Goal: Task Accomplishment & Management: Complete application form

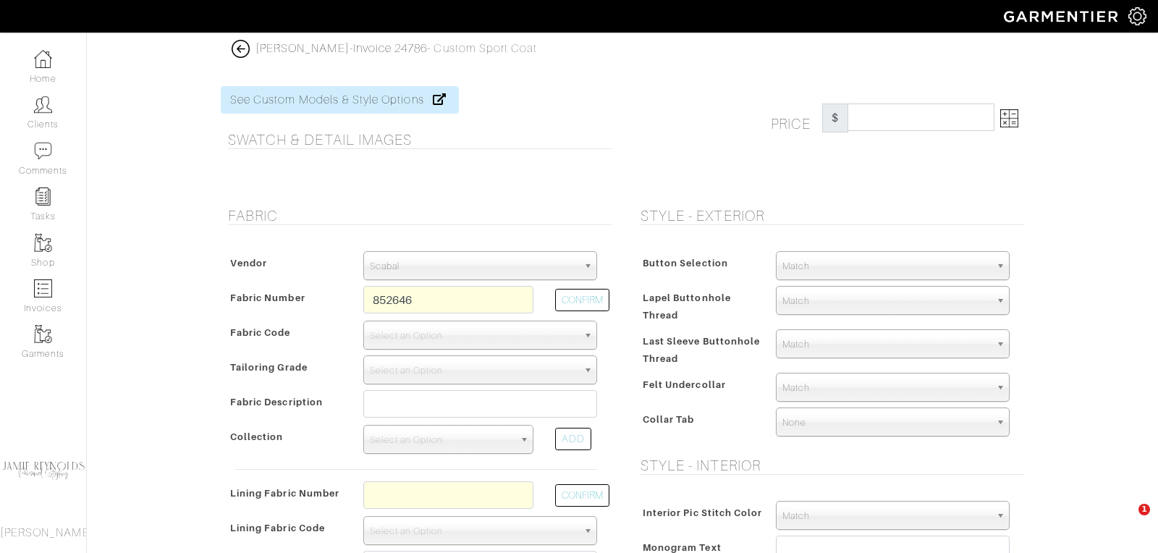
select select "78"
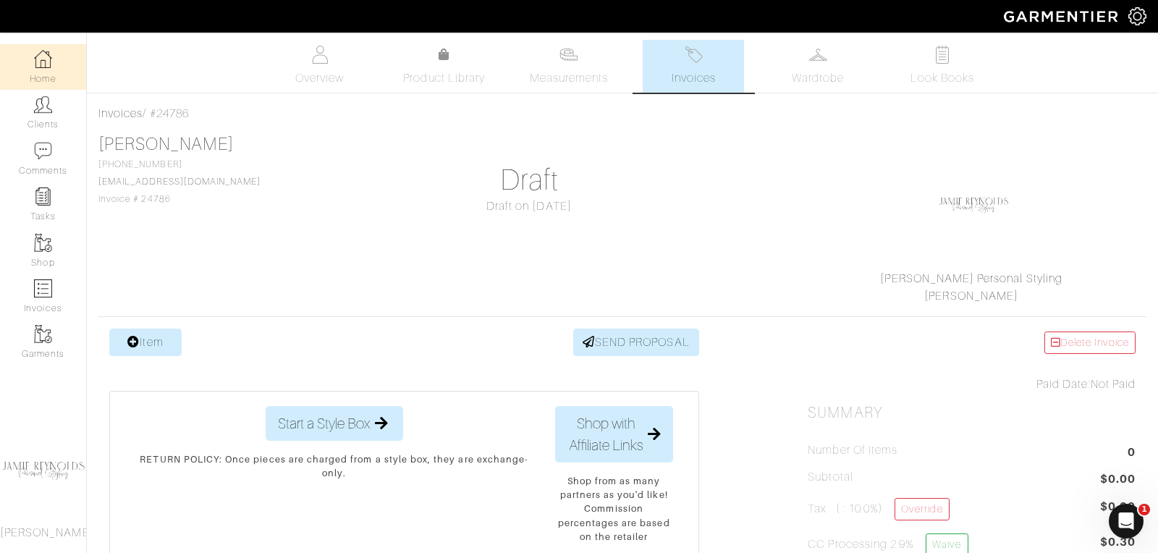
click at [48, 63] on img at bounding box center [43, 59] width 18 height 18
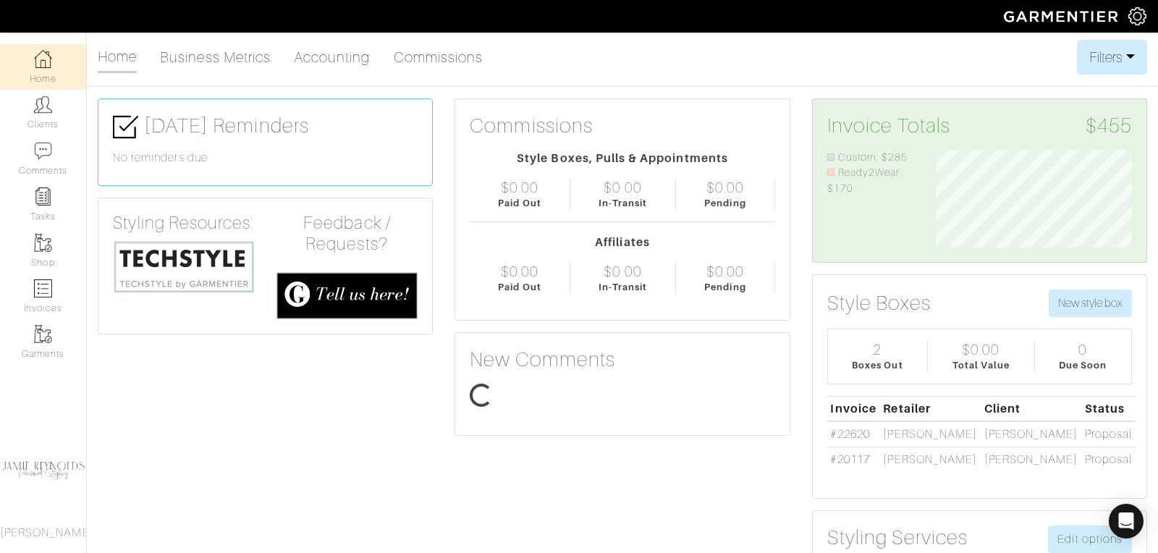
scroll to position [98, 218]
click at [185, 271] on img at bounding box center [184, 267] width 142 height 54
click at [54, 114] on link "Clients" at bounding box center [43, 113] width 86 height 46
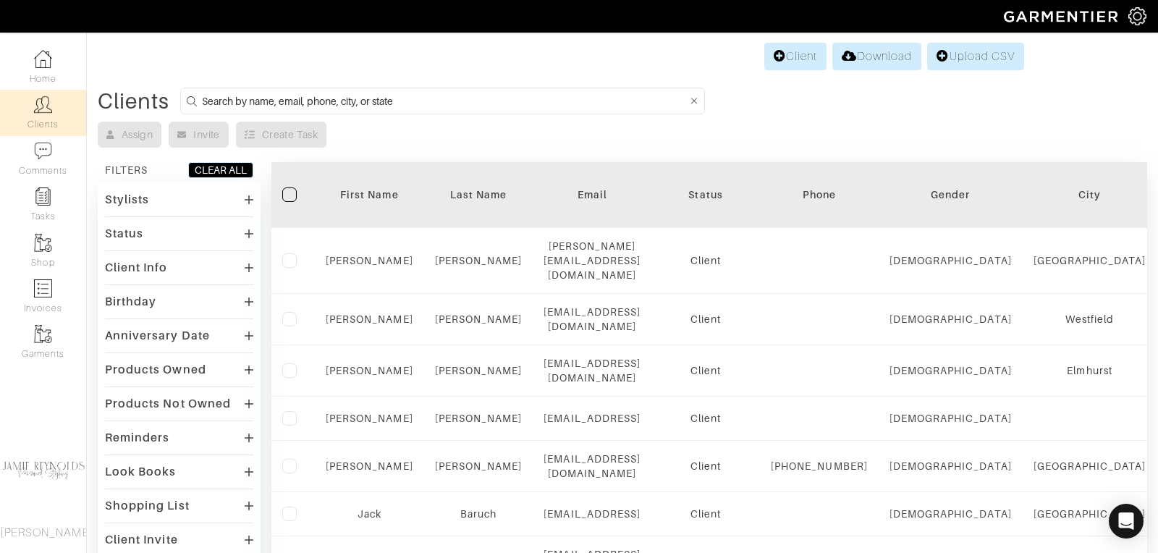
drag, startPoint x: 357, startPoint y: 97, endPoint x: 361, endPoint y: 65, distance: 32.2
click at [357, 97] on input at bounding box center [444, 101] width 485 height 18
type input "andrew hendrie"
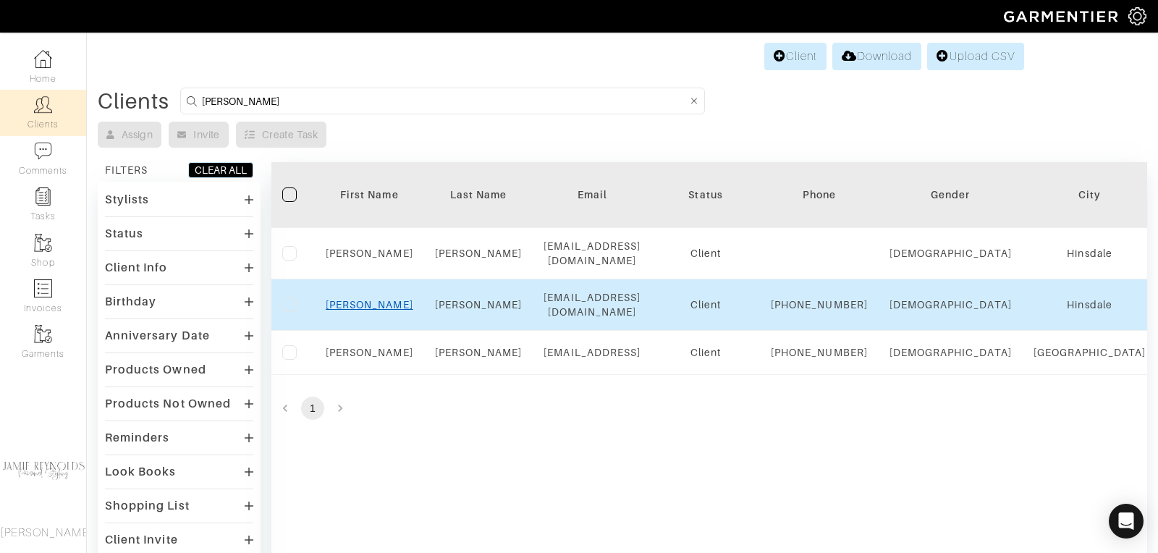
click at [382, 303] on link "Andrew" at bounding box center [370, 305] width 88 height 12
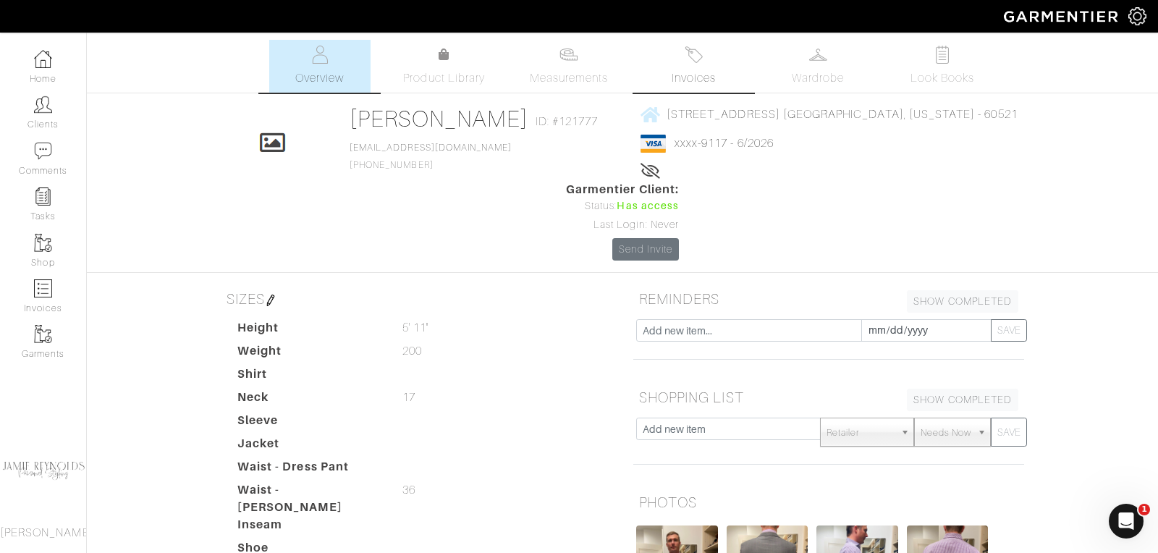
click at [704, 67] on link "Invoices" at bounding box center [693, 66] width 101 height 53
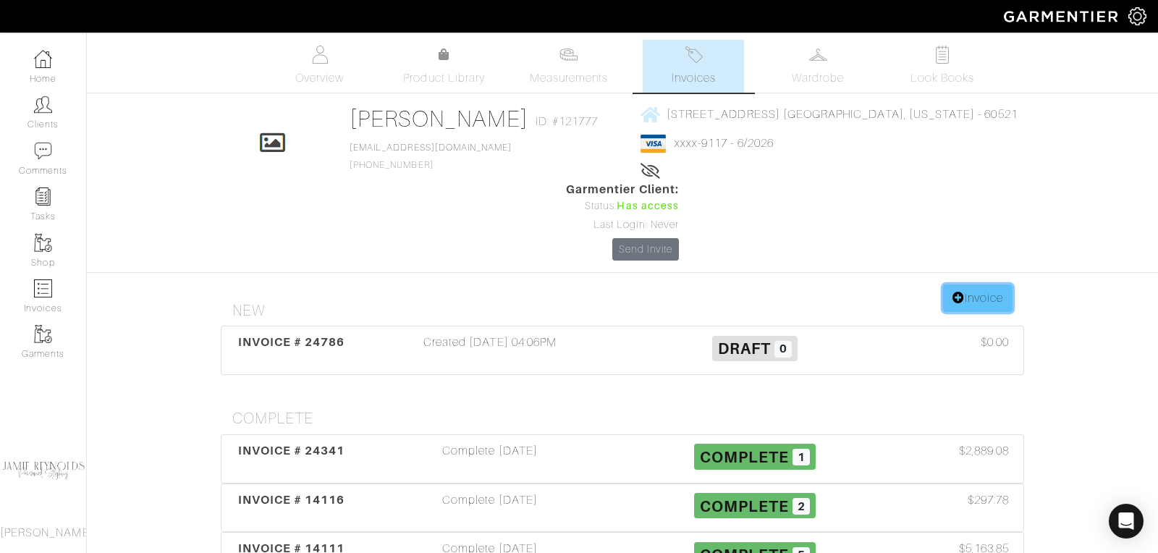
click at [983, 285] on link "Invoice" at bounding box center [978, 299] width 70 height 28
click at [297, 335] on span "INVOICE # 24786" at bounding box center [291, 342] width 107 height 14
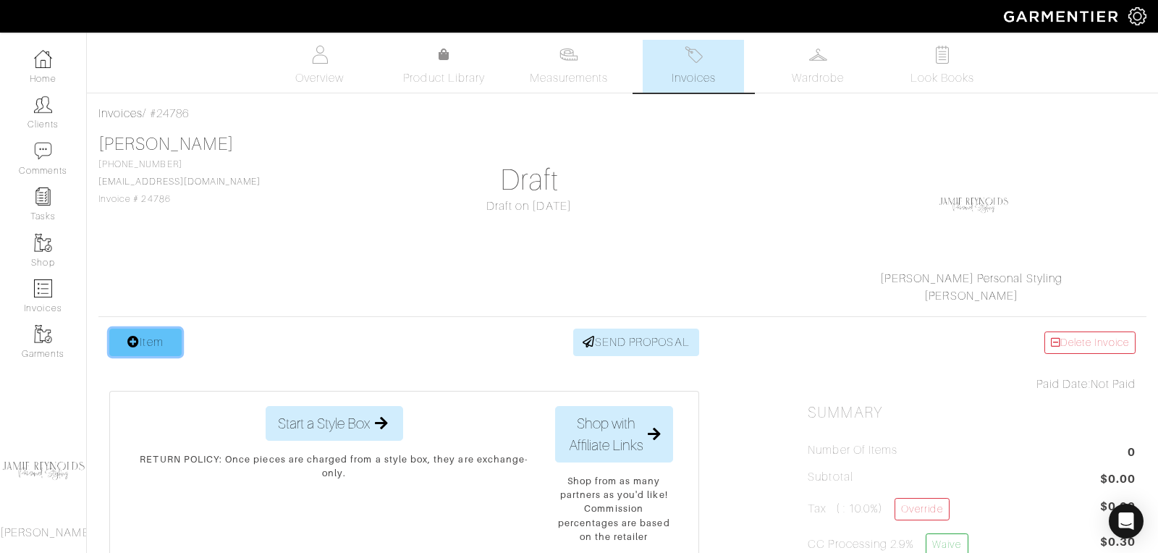
click at [149, 338] on link "Item" at bounding box center [145, 343] width 72 height 28
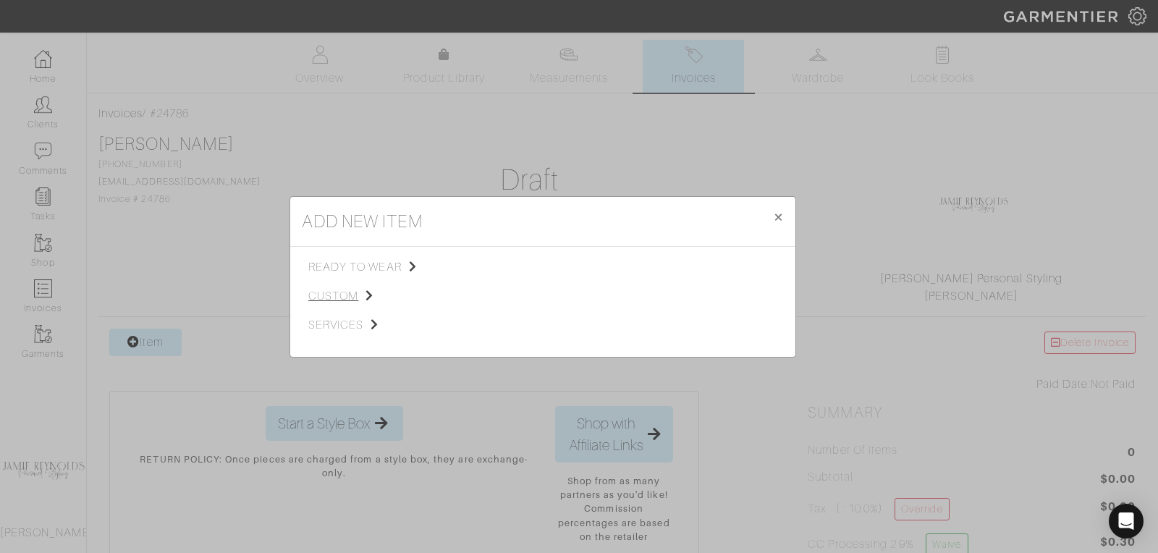
click at [324, 290] on span "custom" at bounding box center [381, 295] width 146 height 17
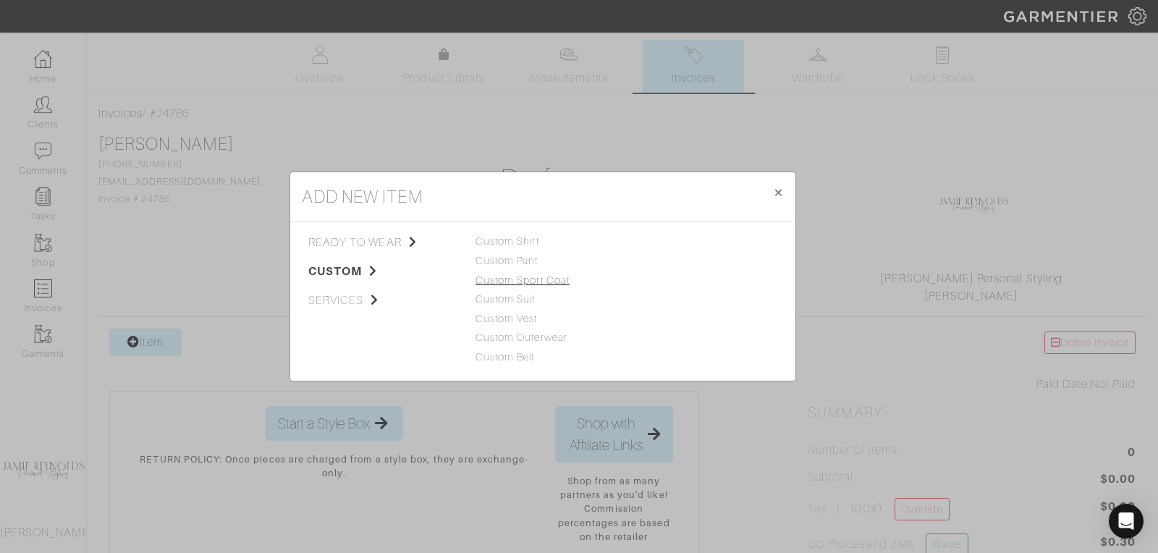
click at [516, 280] on link "Custom Sport Coat" at bounding box center [523, 280] width 94 height 12
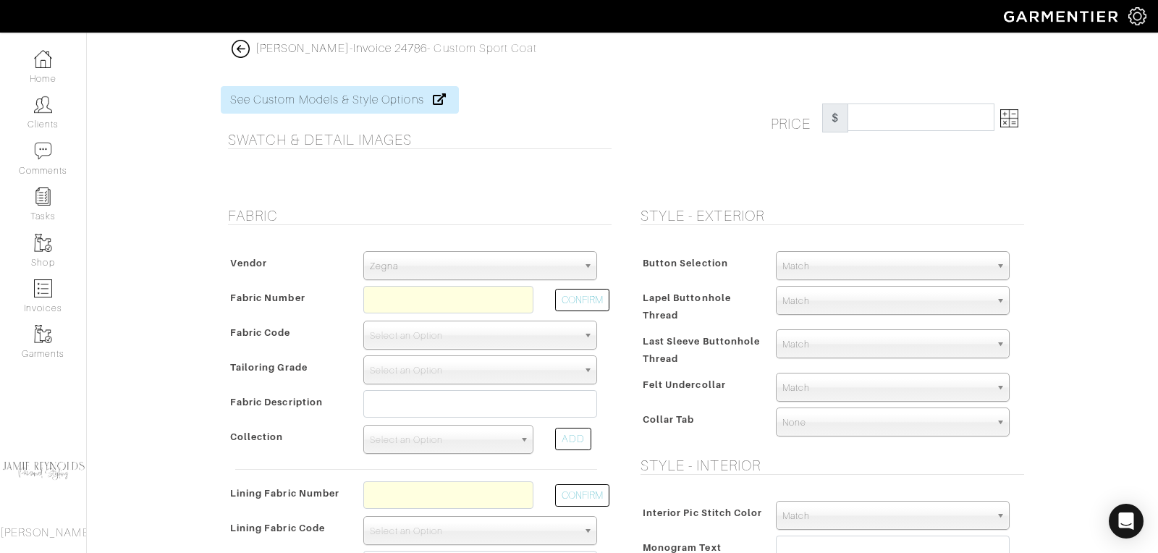
click at [463, 256] on span "Zegna" at bounding box center [474, 266] width 208 height 29
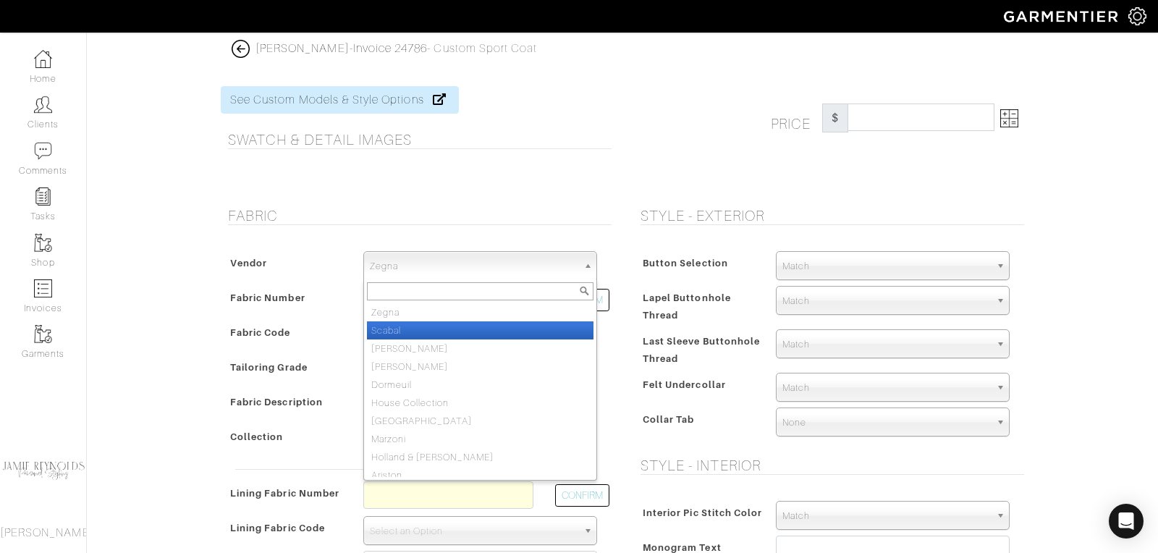
click at [426, 329] on li "Scabal" at bounding box center [480, 330] width 227 height 18
select select "78"
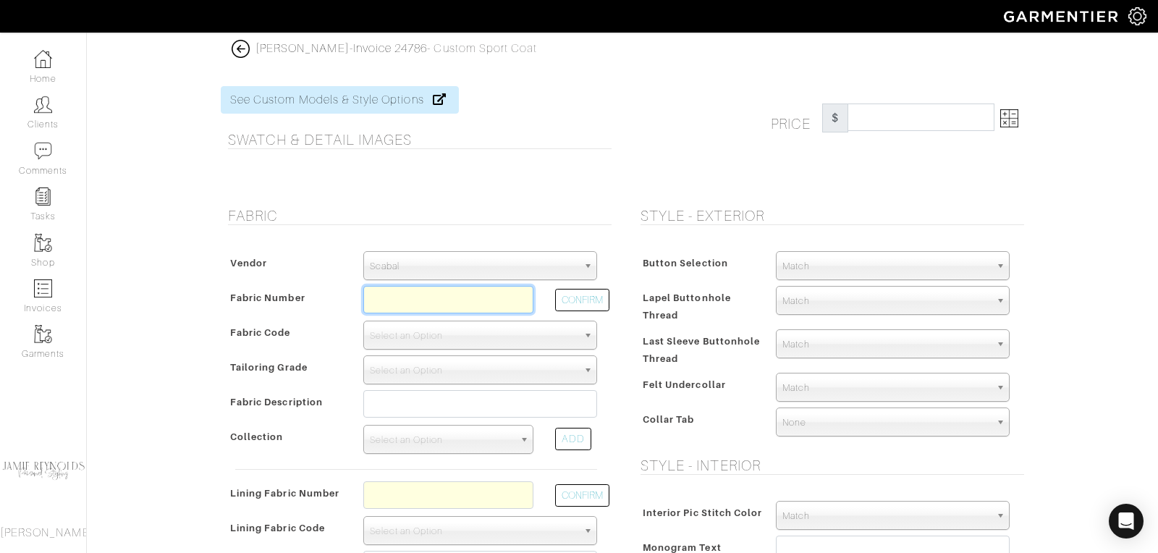
click at [392, 300] on input "text" at bounding box center [448, 300] width 170 height 28
click at [560, 300] on button "CONFIRM" at bounding box center [582, 300] width 54 height 22
type input "XS2-51183879"
select select "1132"
type input "BLUE VELVET PLAIN DESIGN - C2687 FINE VELVET"
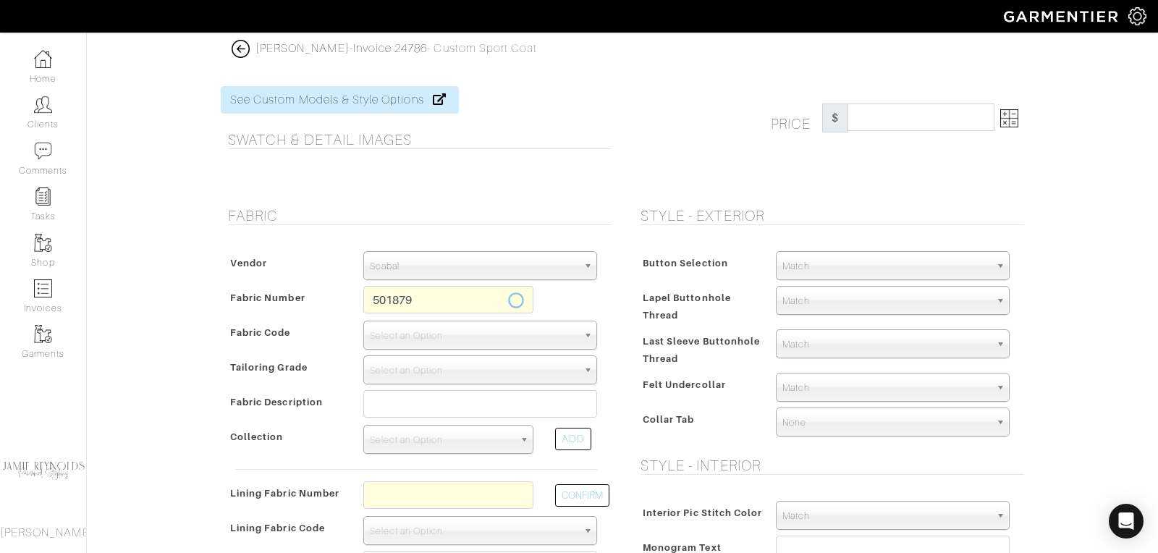
select select
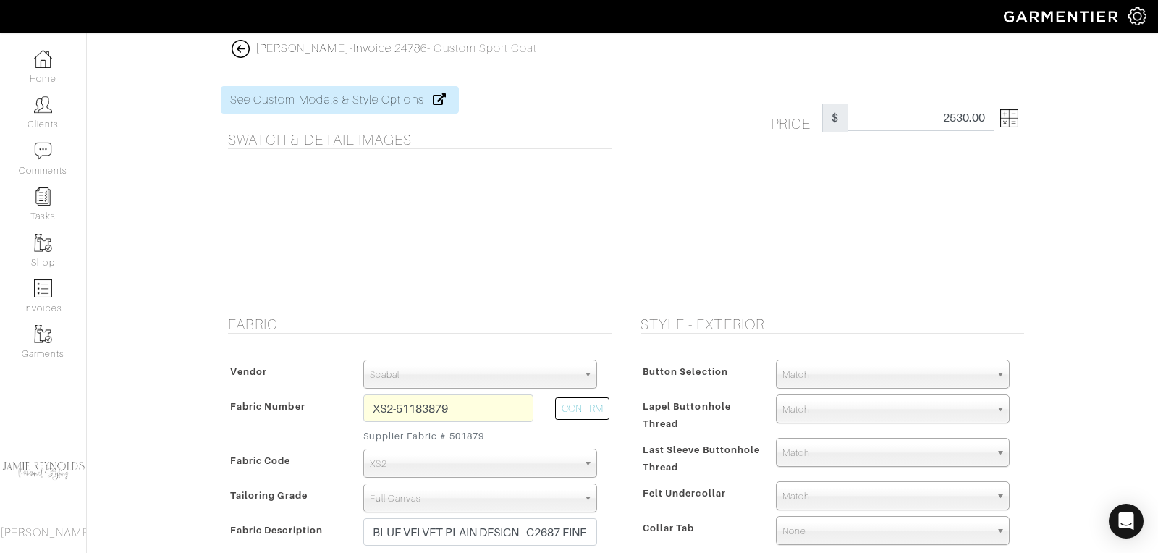
click at [1017, 122] on img at bounding box center [1010, 118] width 18 height 18
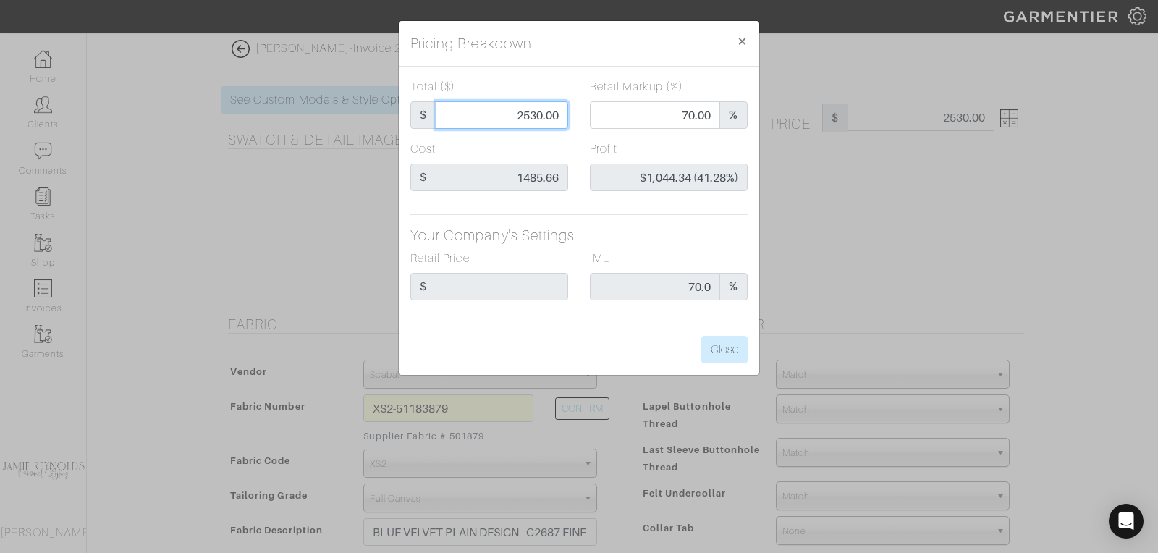
click at [540, 116] on input "2530.00" at bounding box center [502, 115] width 132 height 28
type input "2"
type input "0.00"
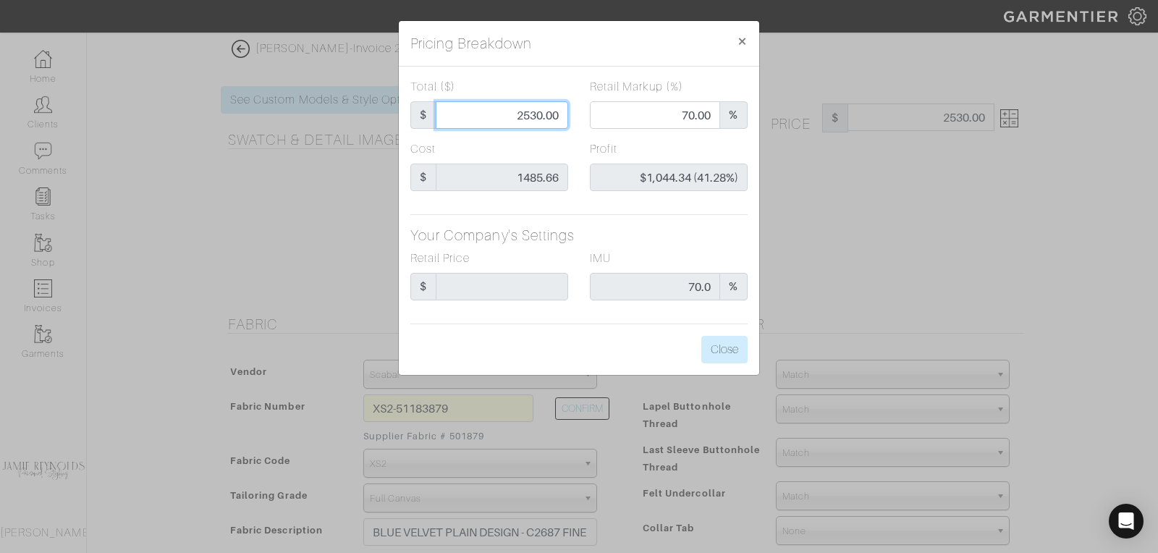
type input "-$1,483.66 (-74183.00%)"
type input "25"
type input "-$1,460.66 (-5842.64%)"
type input "255"
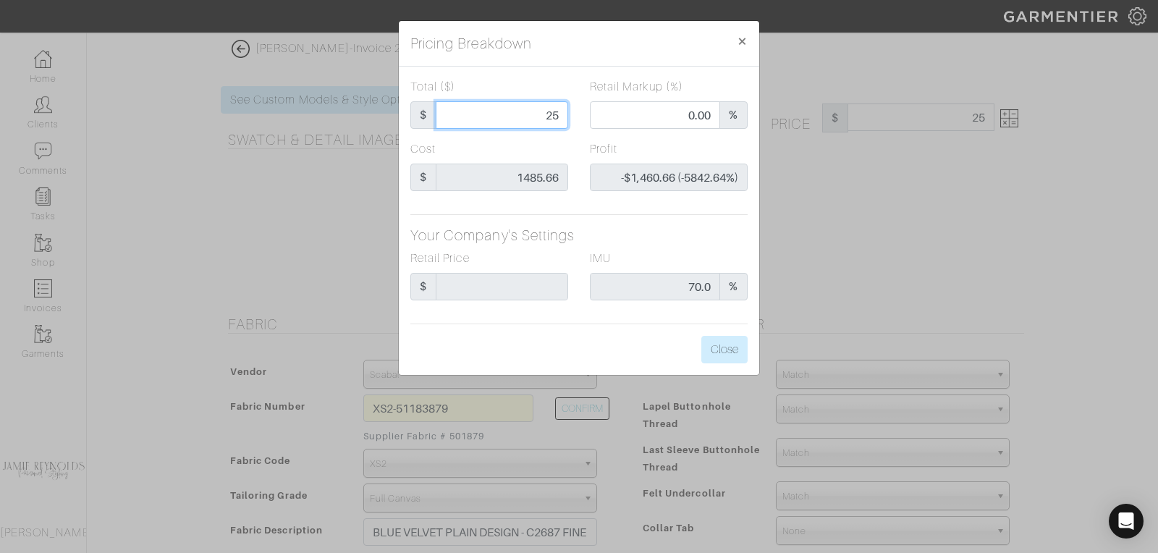
type input "255"
type input "-$1,230.66 (-482.61%)"
type input "2550"
type input "70.24"
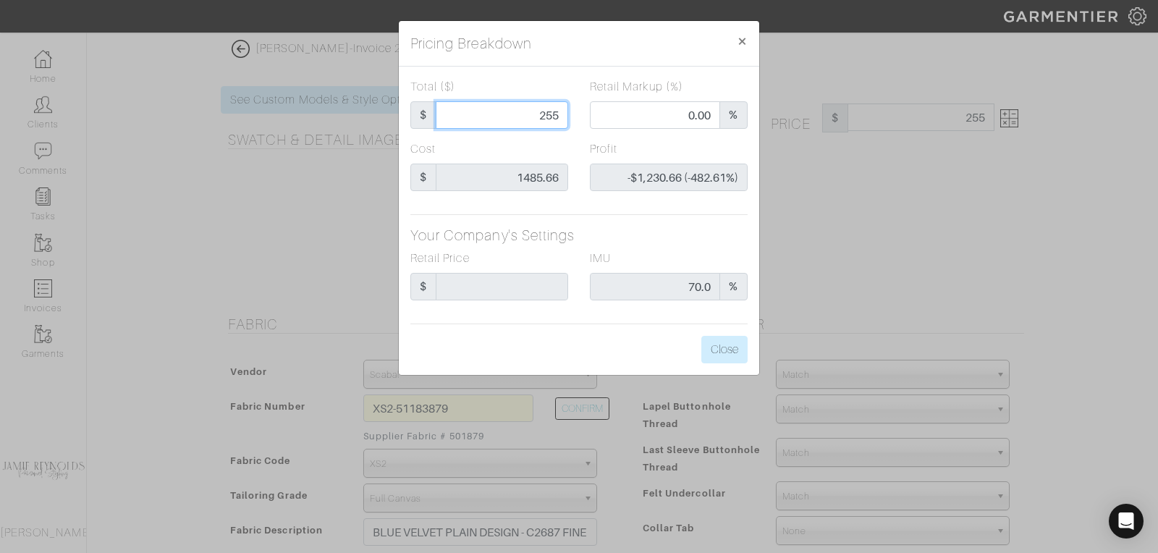
type input "$1,064.34 (41.74%)"
type input "2550"
type input "2550.00"
click at [723, 346] on button "Close" at bounding box center [725, 350] width 46 height 28
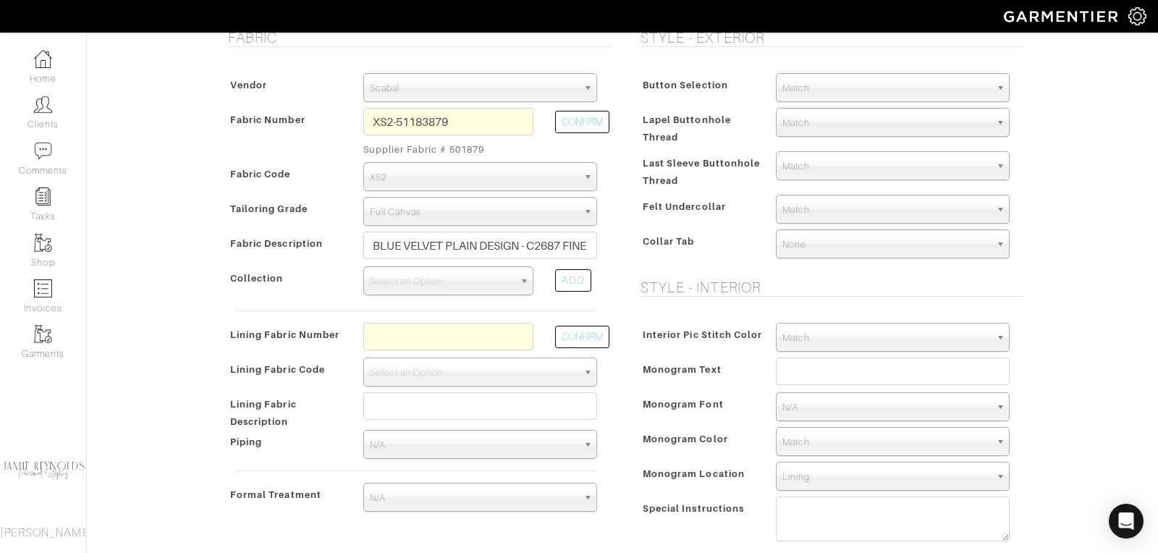
scroll to position [283, 0]
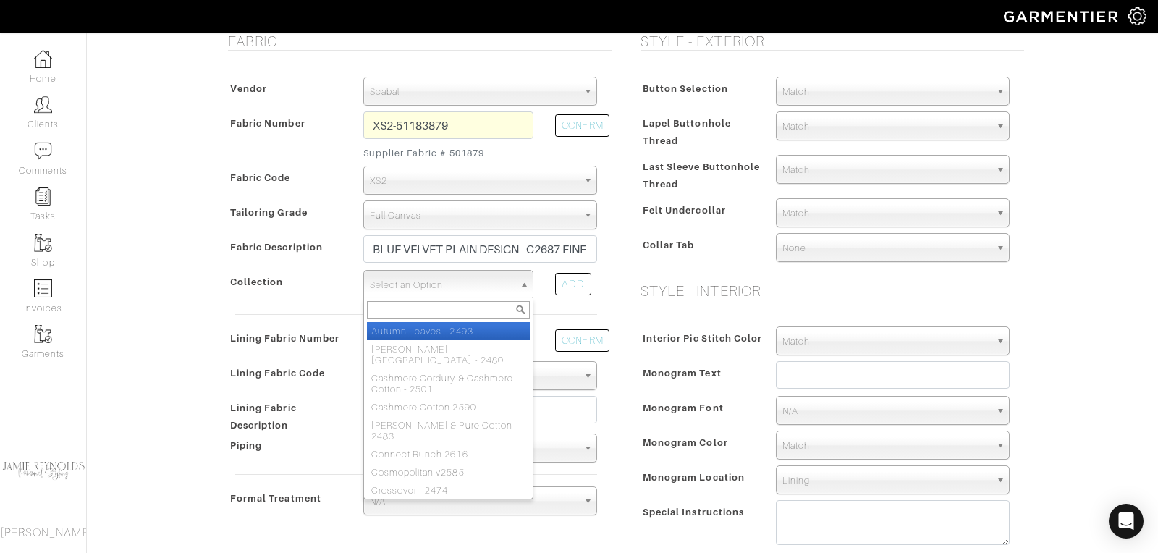
click at [421, 280] on span "Select an Option" at bounding box center [442, 285] width 144 height 29
type input "s"
type input "velv"
click at [426, 330] on li "Velv ets - 2499" at bounding box center [448, 331] width 163 height 18
select select "371"
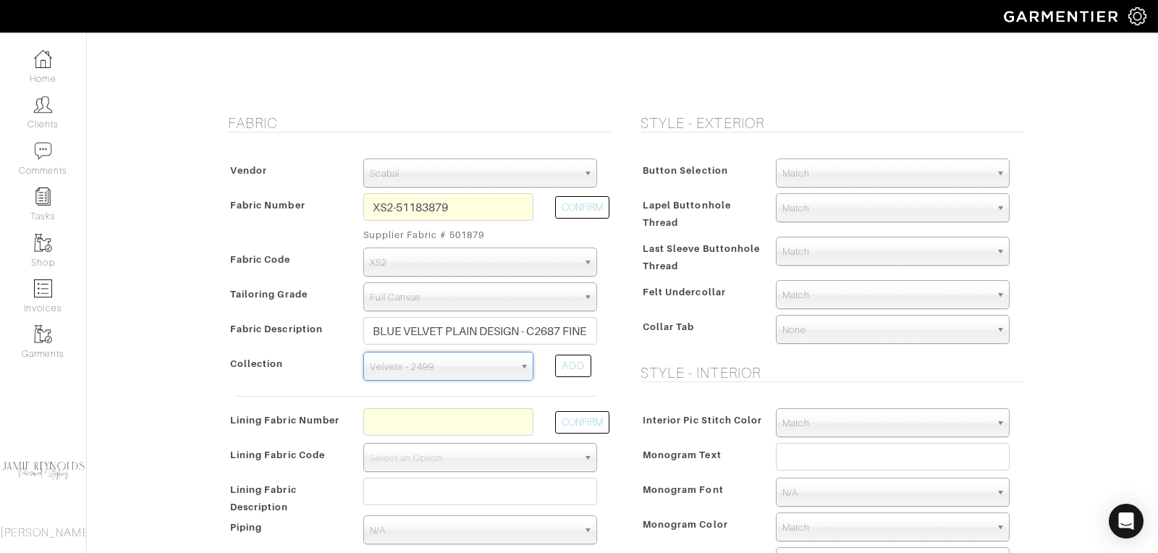
scroll to position [287, 0]
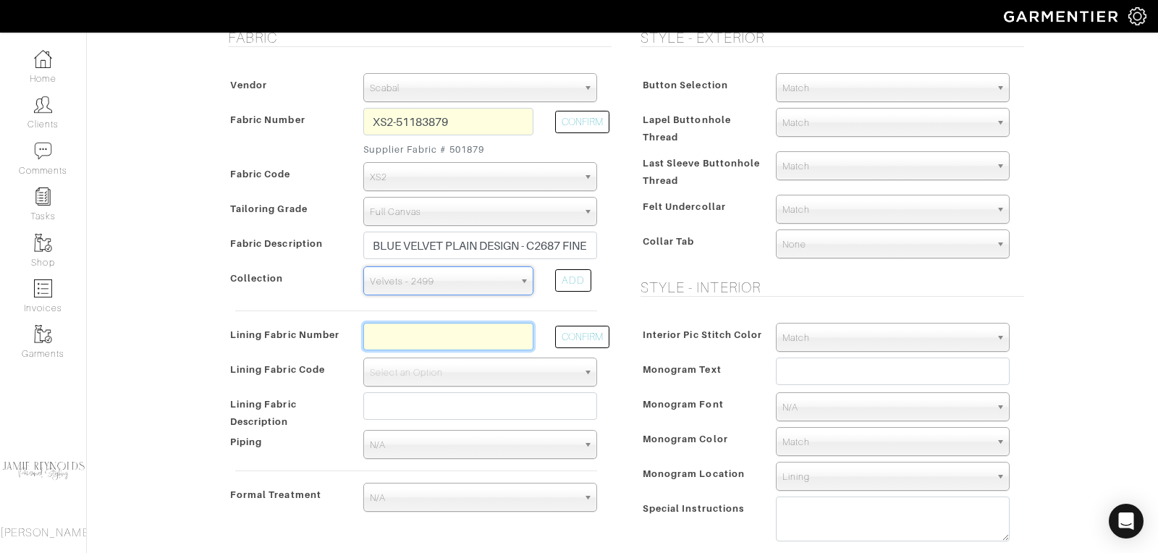
click at [391, 335] on input "text" at bounding box center [448, 337] width 170 height 28
type input "l5-48135263"
click at [591, 330] on button "CONFIRM" at bounding box center [582, 337] width 54 height 22
select select "938"
type input "British Navy Solid"
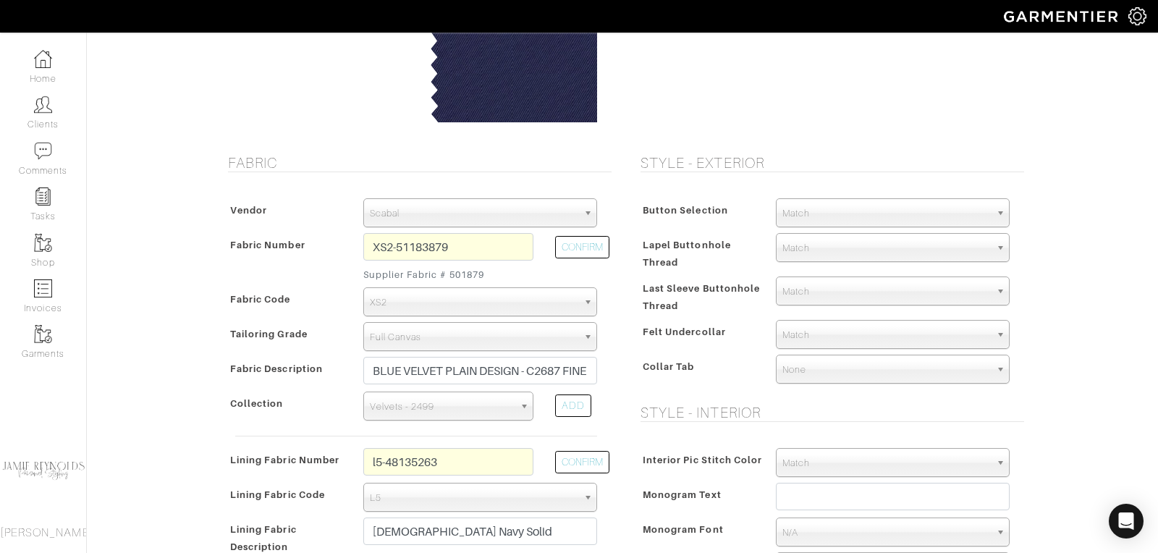
scroll to position [0, 0]
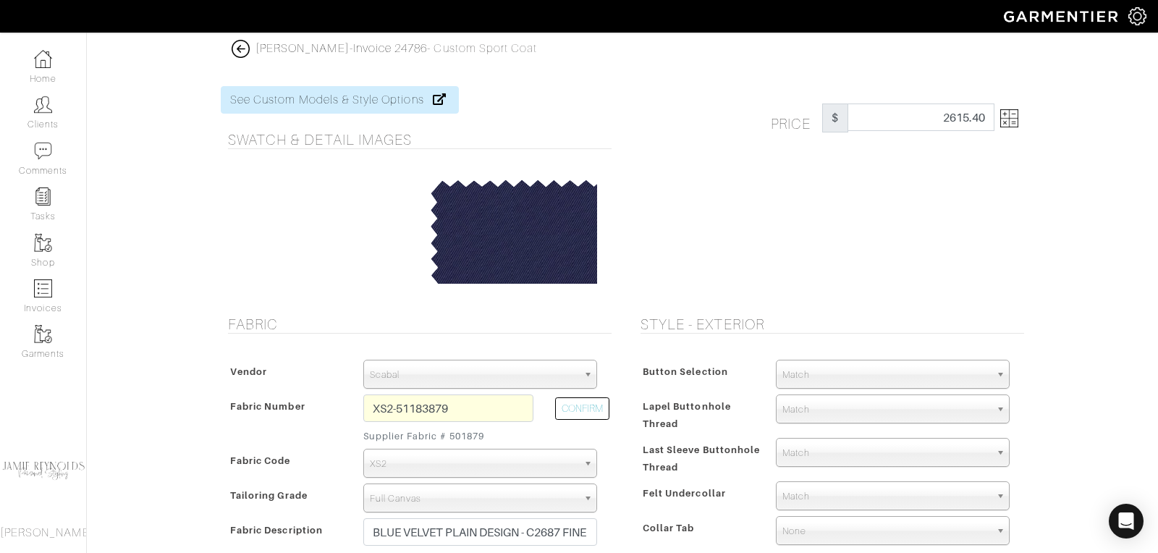
click at [1014, 123] on img at bounding box center [1010, 118] width 18 height 18
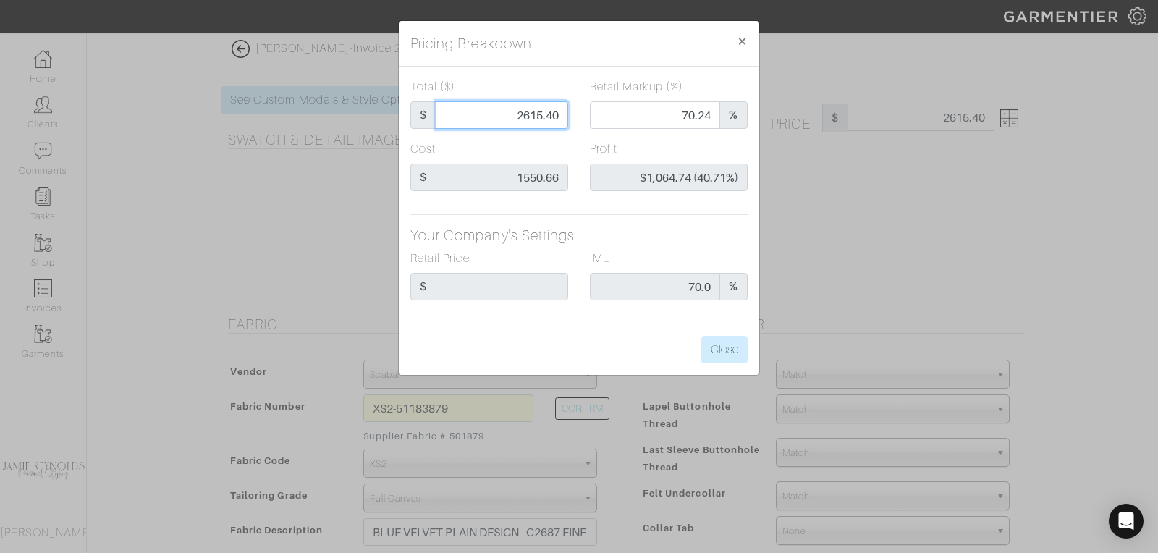
click at [544, 115] on input "2615.40" at bounding box center [502, 115] width 132 height 28
type input "2"
type input "0.00"
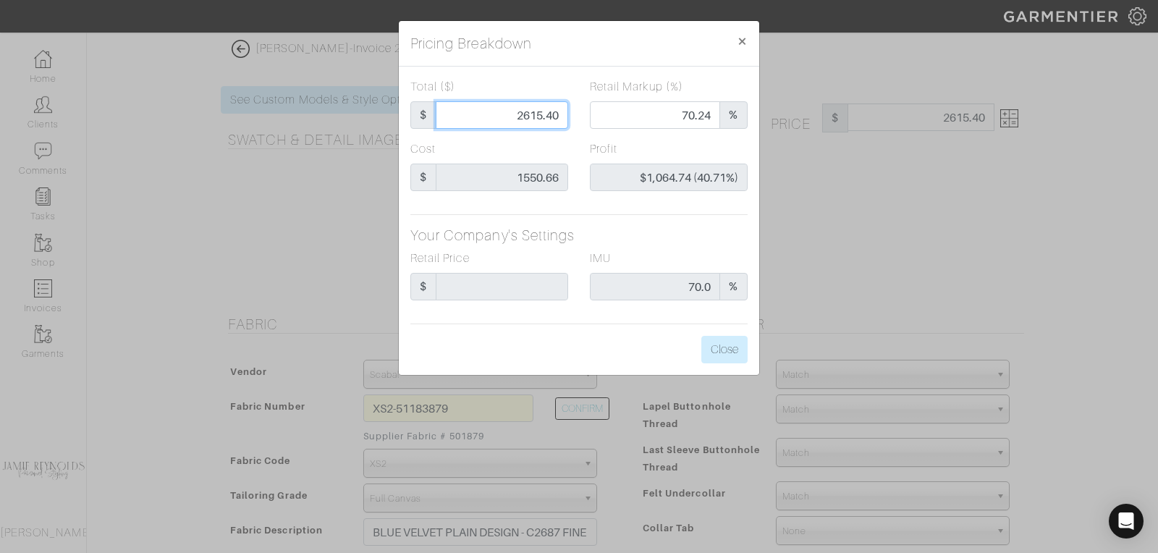
type input "-$1,548.66 (-77433.00%)"
type input "26"
type input "-$1,524.66 (-5864.08%)"
type input "265"
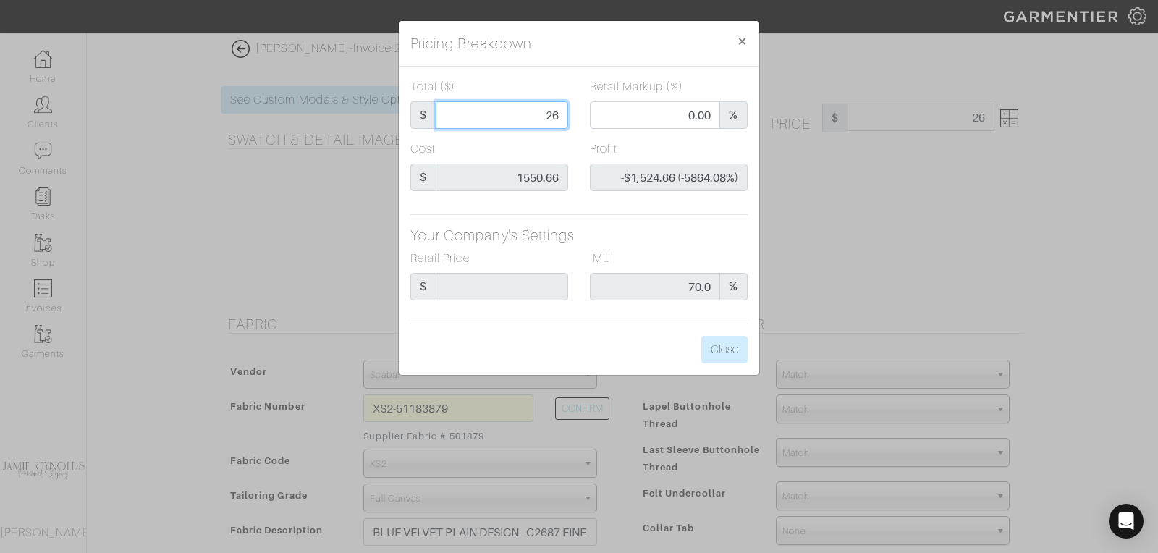
type input "265"
type input "-$1,285.66 (-485.15%)"
type input "2650"
type input "71.36"
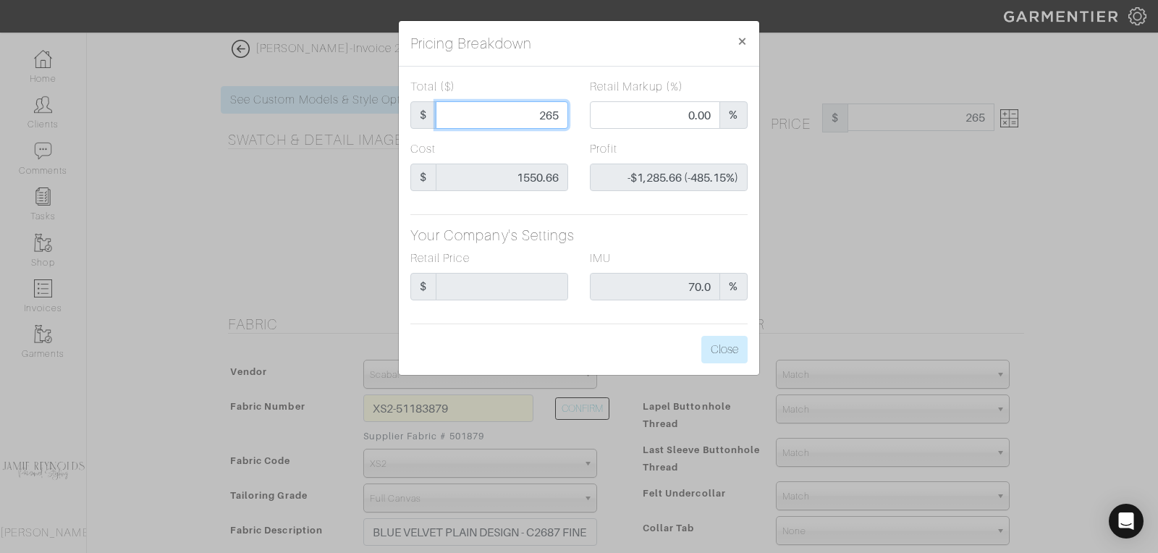
type input "$1,099.34 (41.48%)"
type input "2650"
type input "2650.00"
click at [737, 346] on button "Close" at bounding box center [725, 350] width 46 height 28
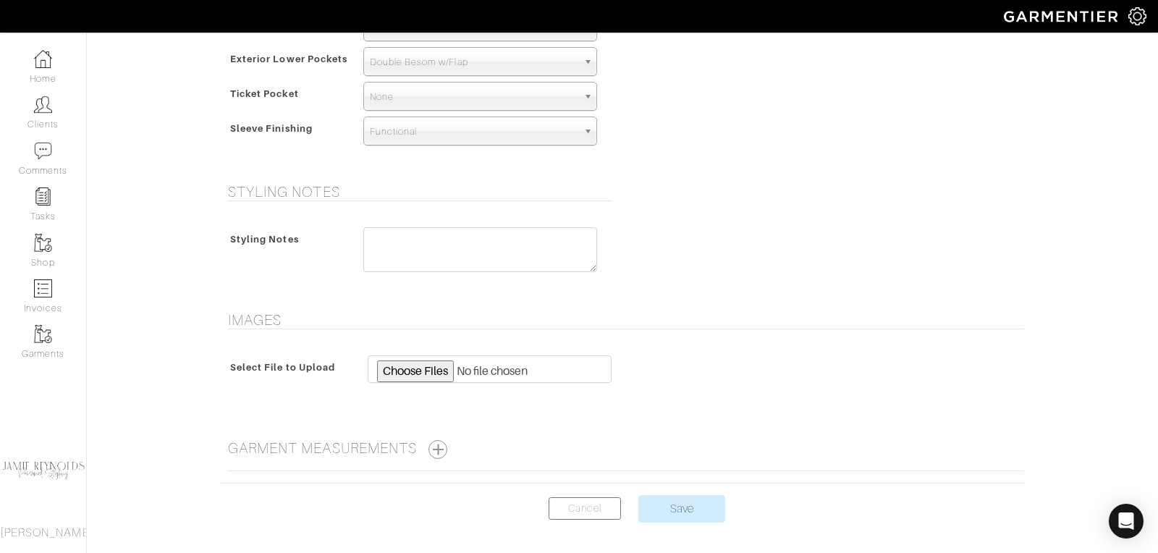
scroll to position [1053, 0]
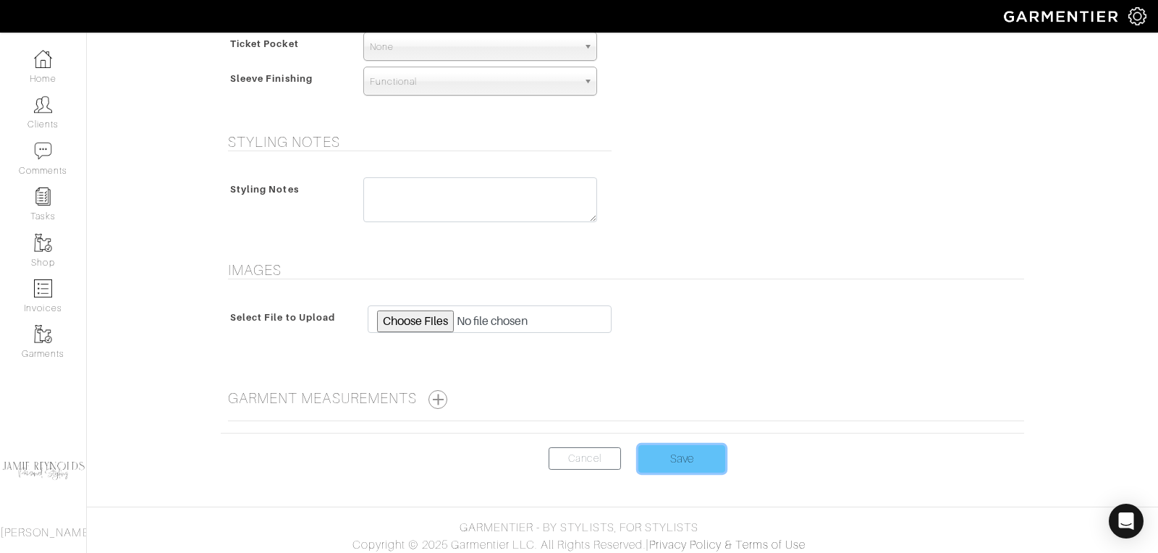
click at [681, 445] on input "Save" at bounding box center [682, 459] width 87 height 28
